Goal: Transaction & Acquisition: Purchase product/service

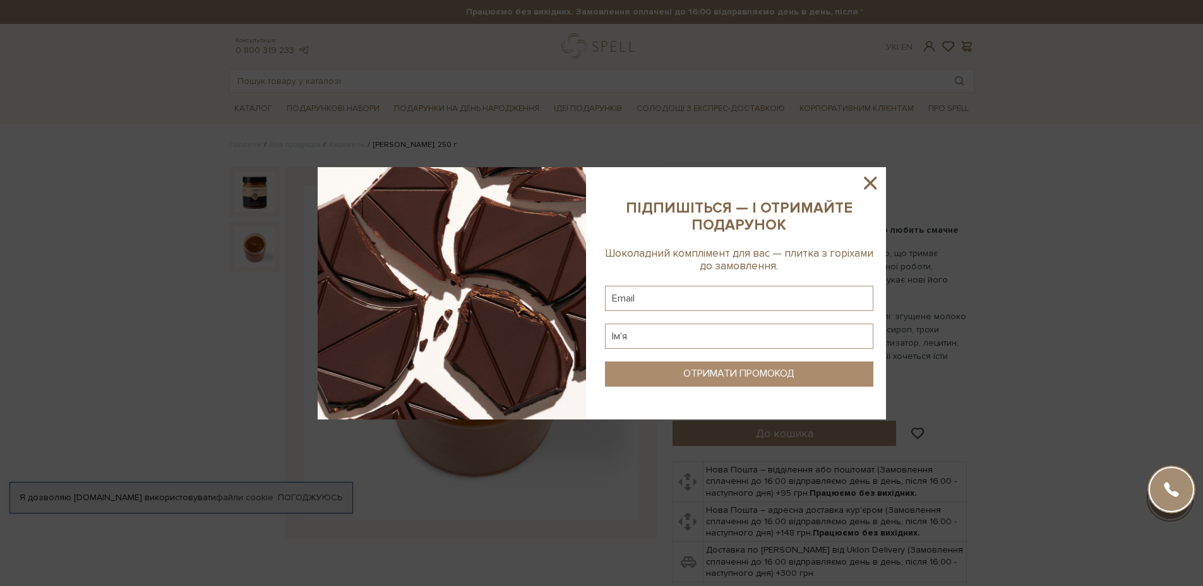
click at [876, 177] on icon at bounding box center [869, 182] width 21 height 21
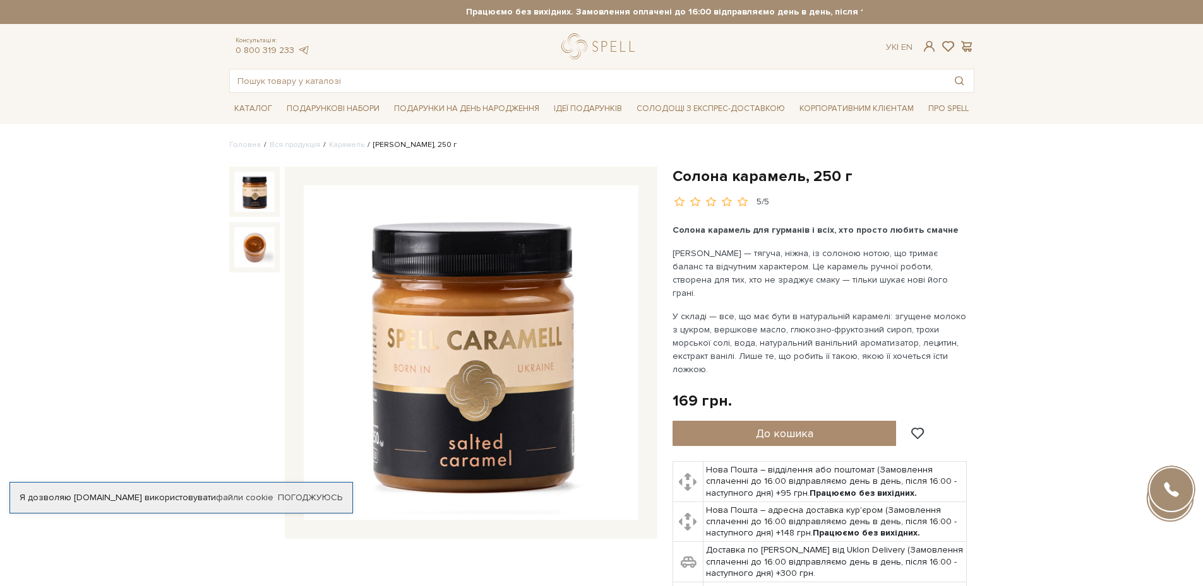
click at [254, 178] on img at bounding box center [254, 192] width 40 height 40
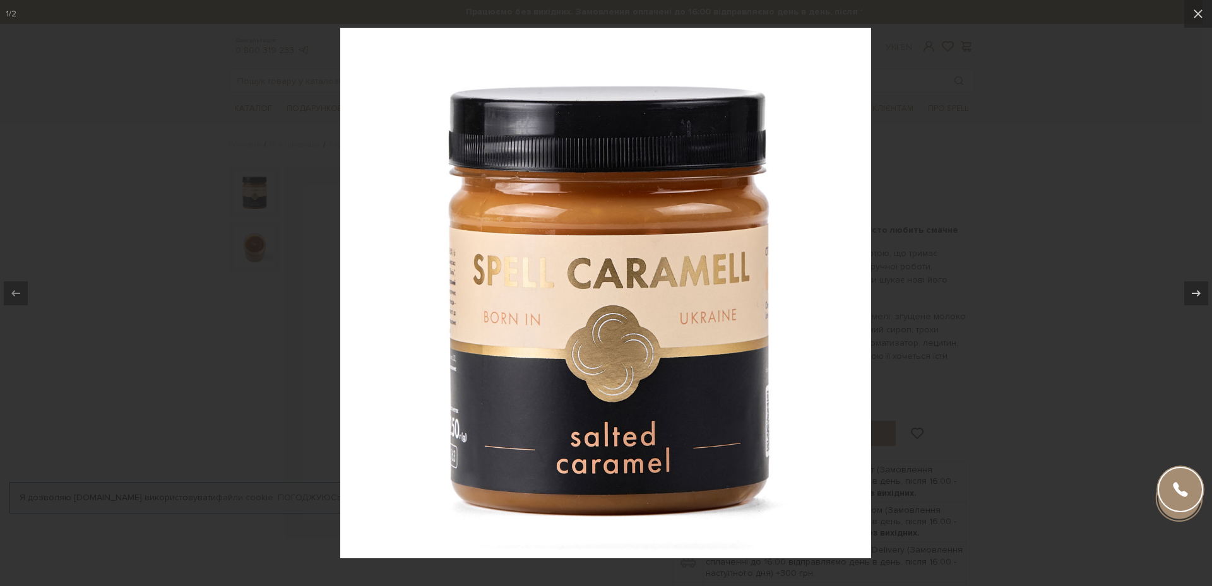
click at [982, 176] on div at bounding box center [606, 293] width 1212 height 586
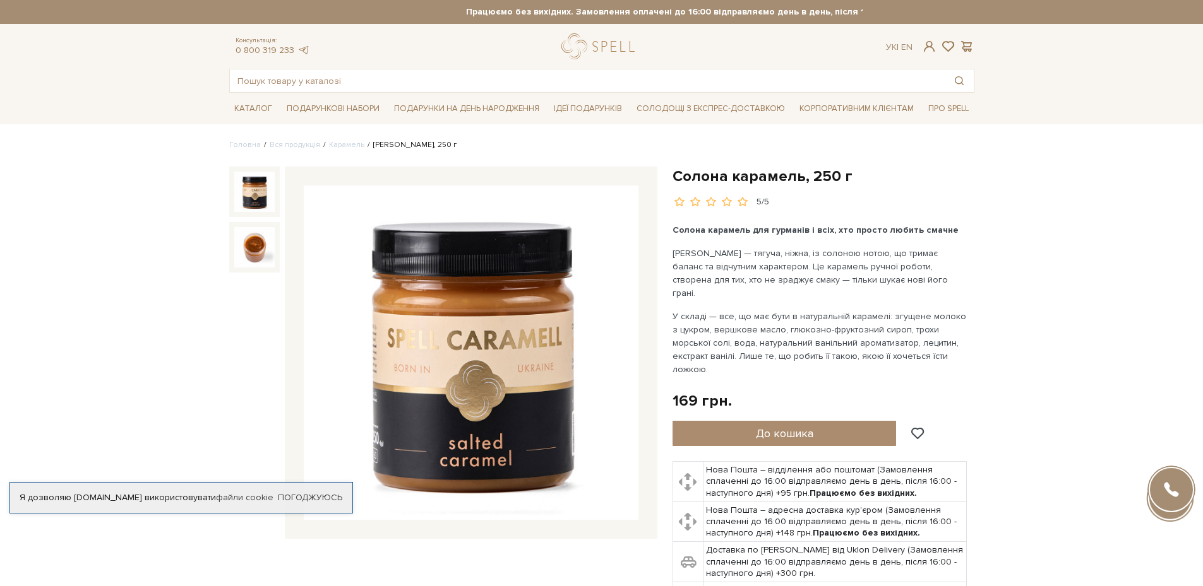
click at [745, 178] on h1 "Солона карамель, 250 г" at bounding box center [823, 177] width 302 height 20
drag, startPoint x: 859, startPoint y: 176, endPoint x: 677, endPoint y: 172, distance: 181.8
copy h1 "Солона карамель, 250 г"
